Goal: Task Accomplishment & Management: Manage account settings

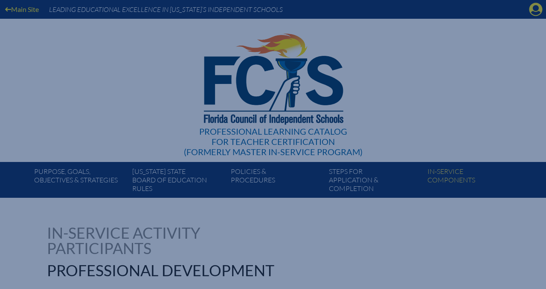
select select "24"
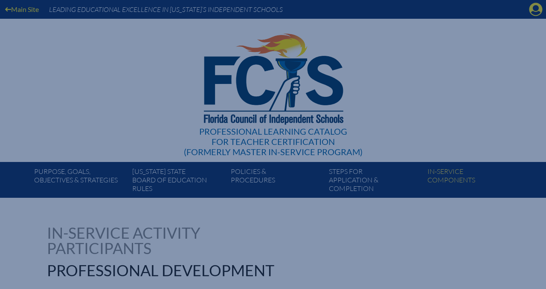
select select "24"
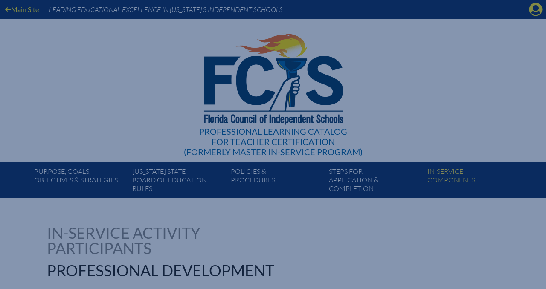
select select "24"
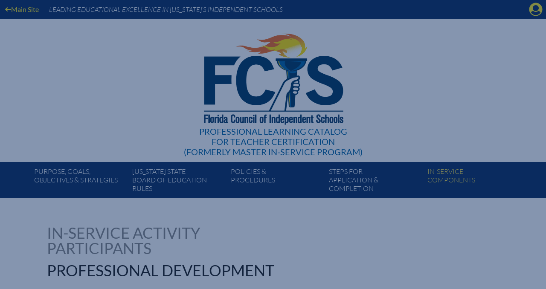
select select "24"
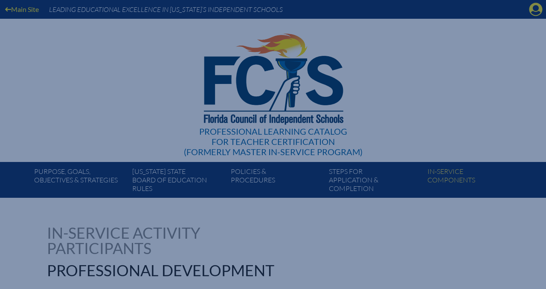
select select "24"
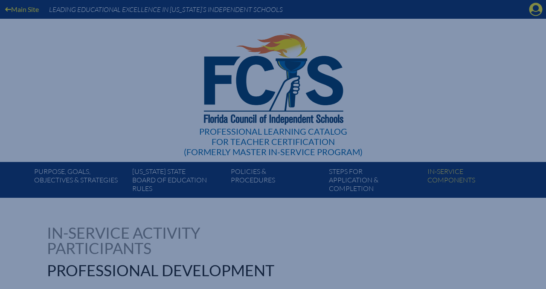
select select "24"
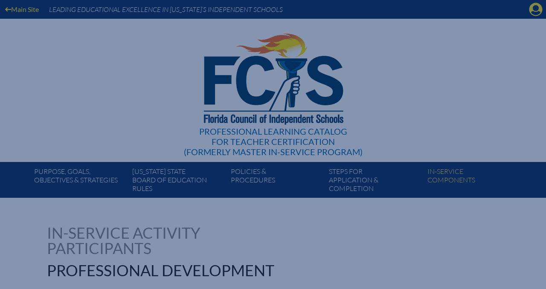
select select "24"
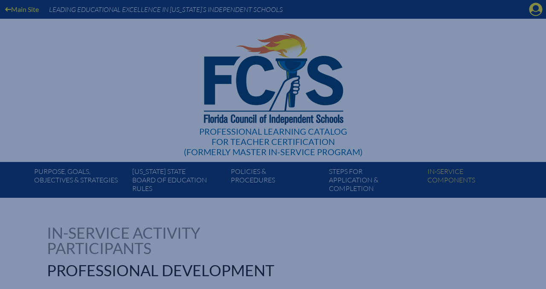
select select "24"
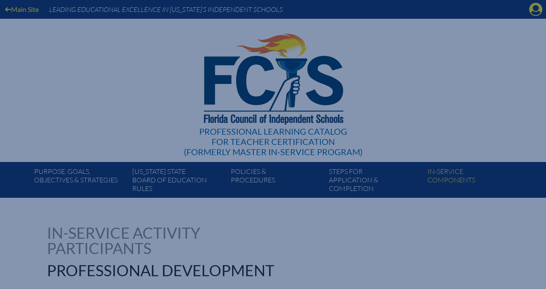
select select "24"
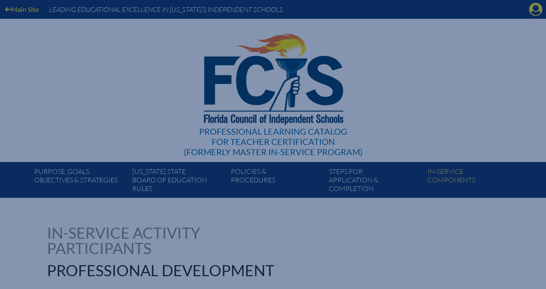
select select "24"
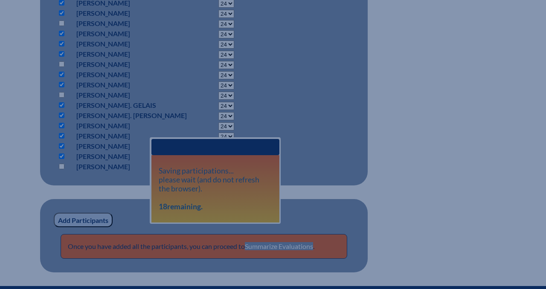
scroll to position [743, 0]
